Goal: Transaction & Acquisition: Purchase product/service

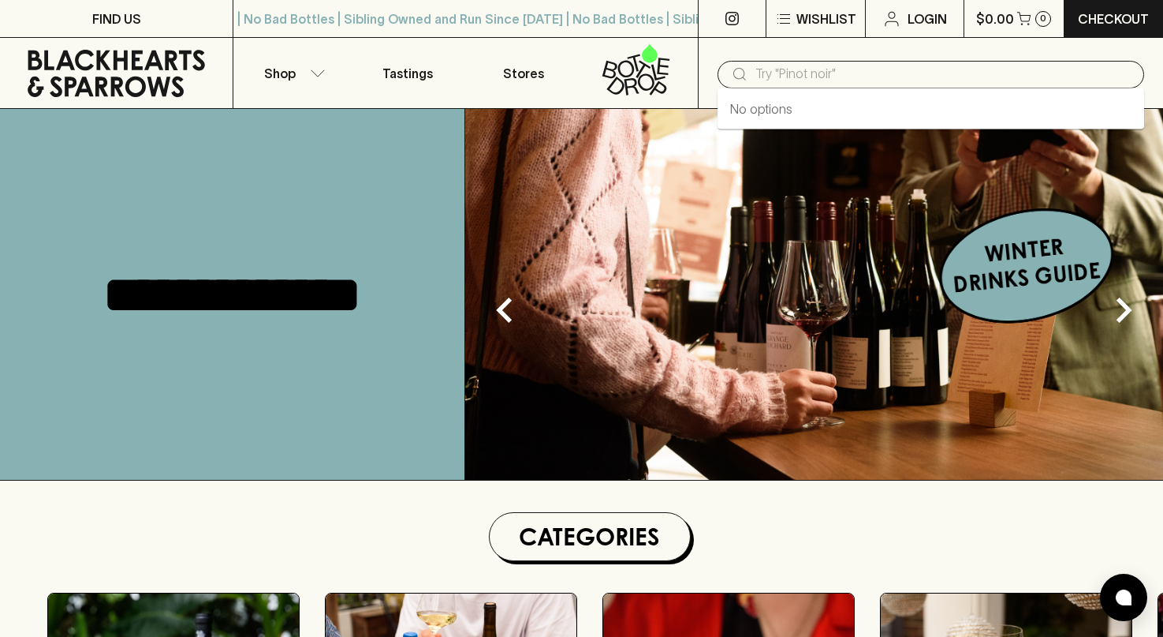
click at [805, 76] on input "text" at bounding box center [944, 74] width 376 height 25
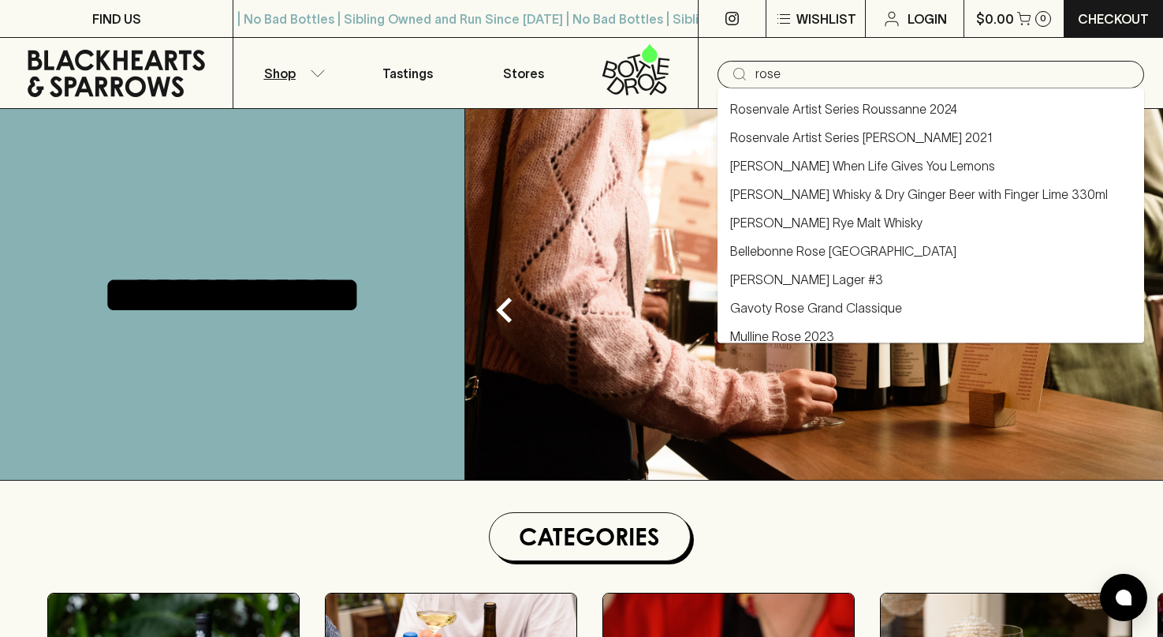
type input "rose"
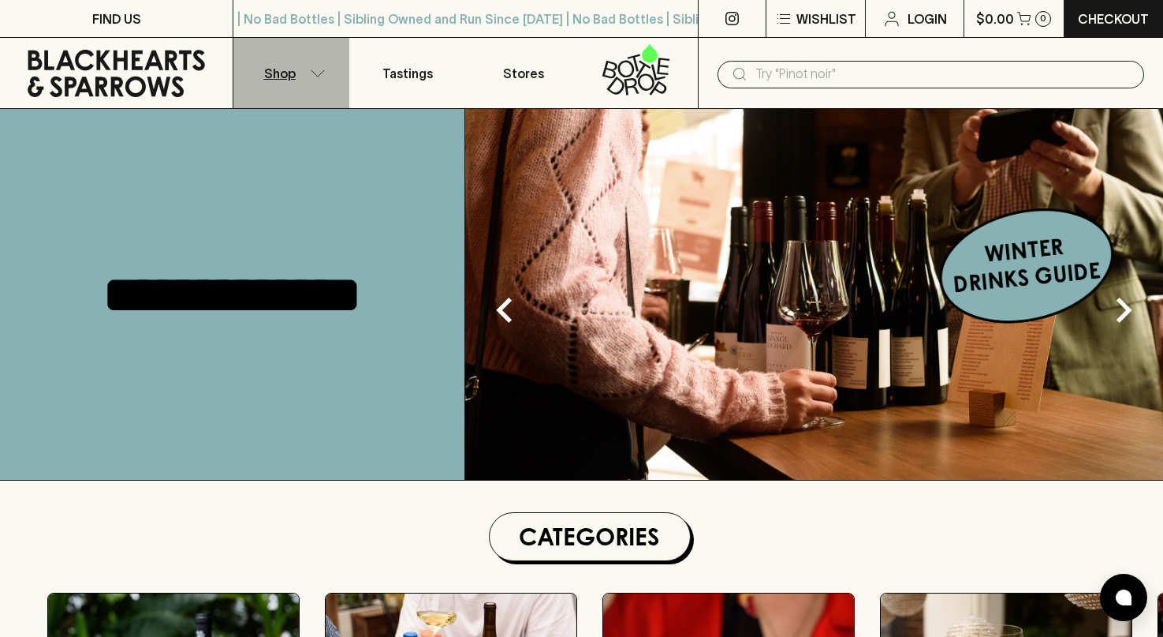
click at [318, 76] on icon "button" at bounding box center [317, 72] width 13 height 6
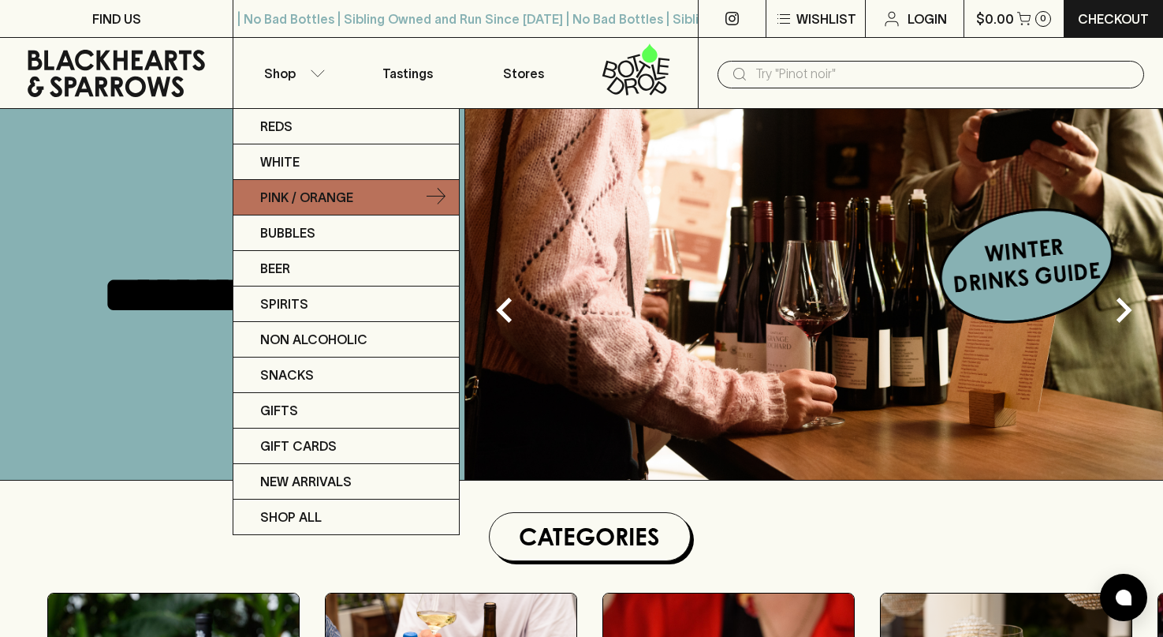
click at [305, 196] on p "Pink / Orange" at bounding box center [306, 197] width 93 height 19
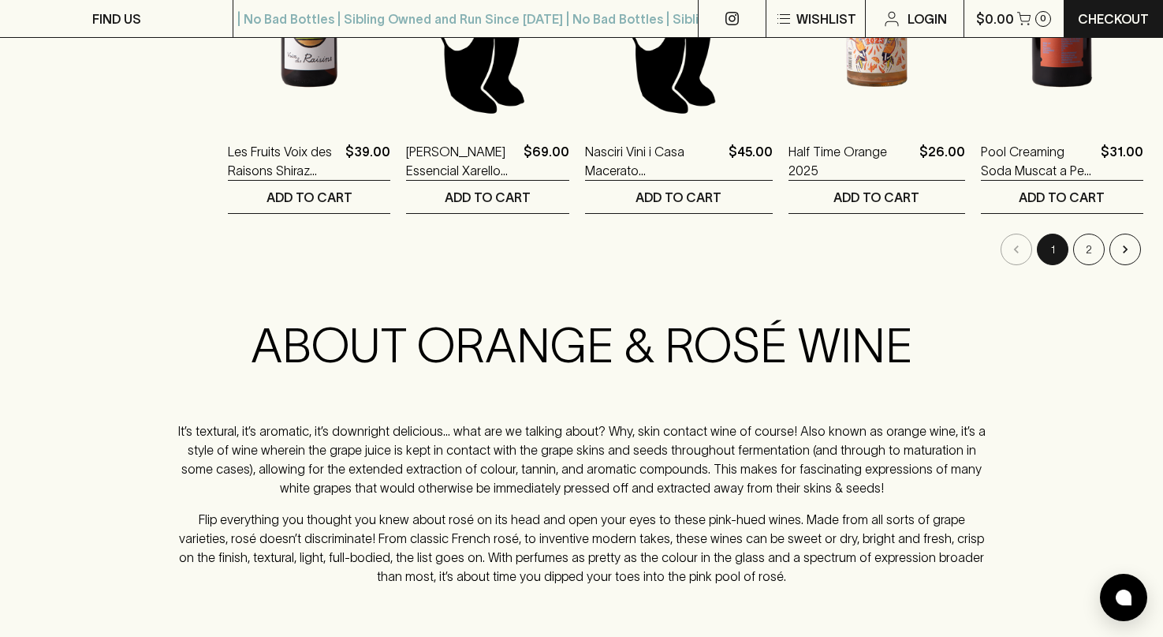
scroll to position [1734, 0]
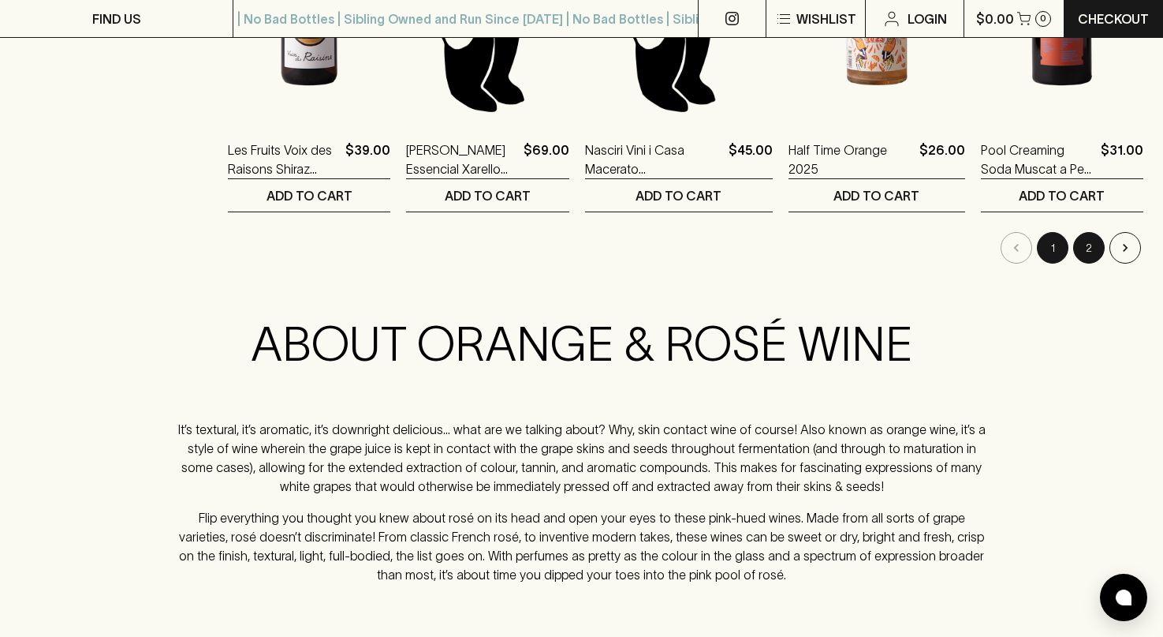
click at [1085, 248] on button "2" at bounding box center [1090, 248] width 32 height 32
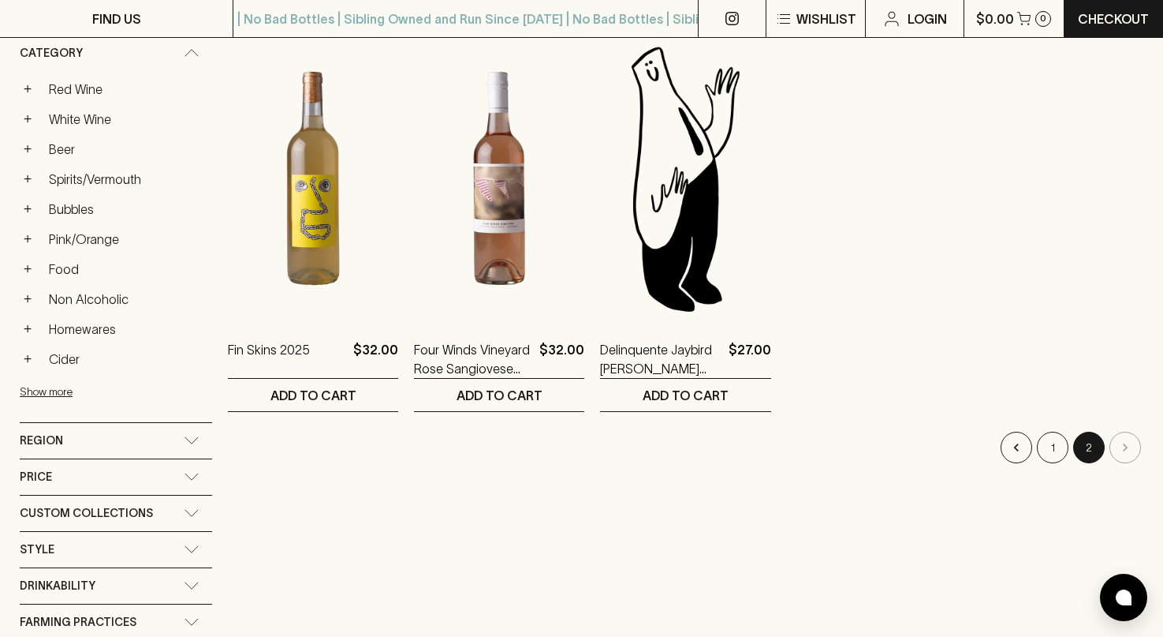
scroll to position [282, 0]
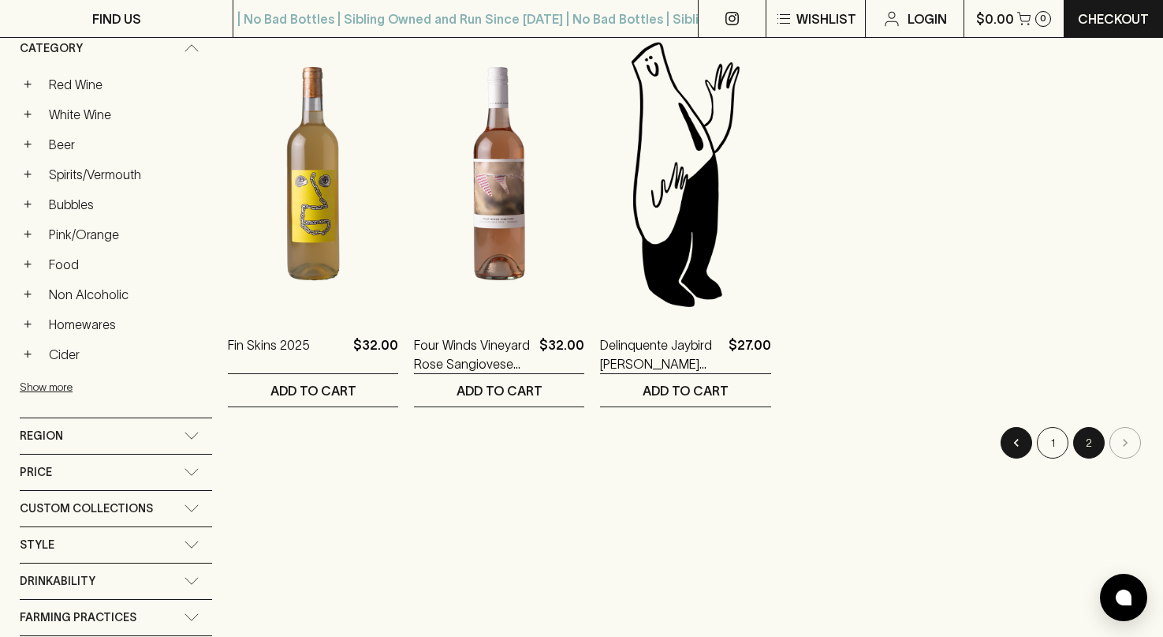
click at [1015, 445] on icon "Go to previous page" at bounding box center [1017, 443] width 16 height 16
